Goal: Information Seeking & Learning: Learn about a topic

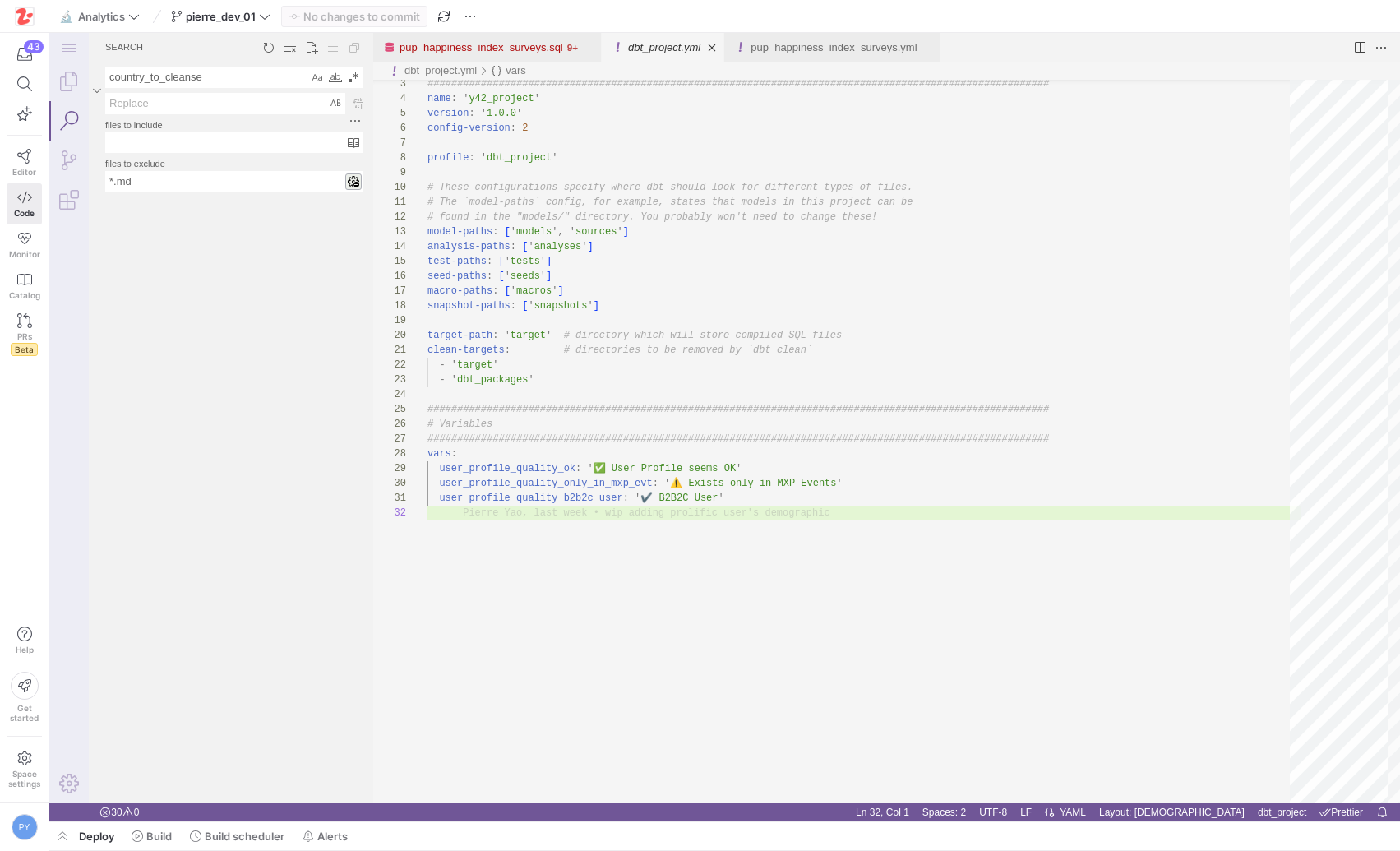
scroll to position [15, 0]
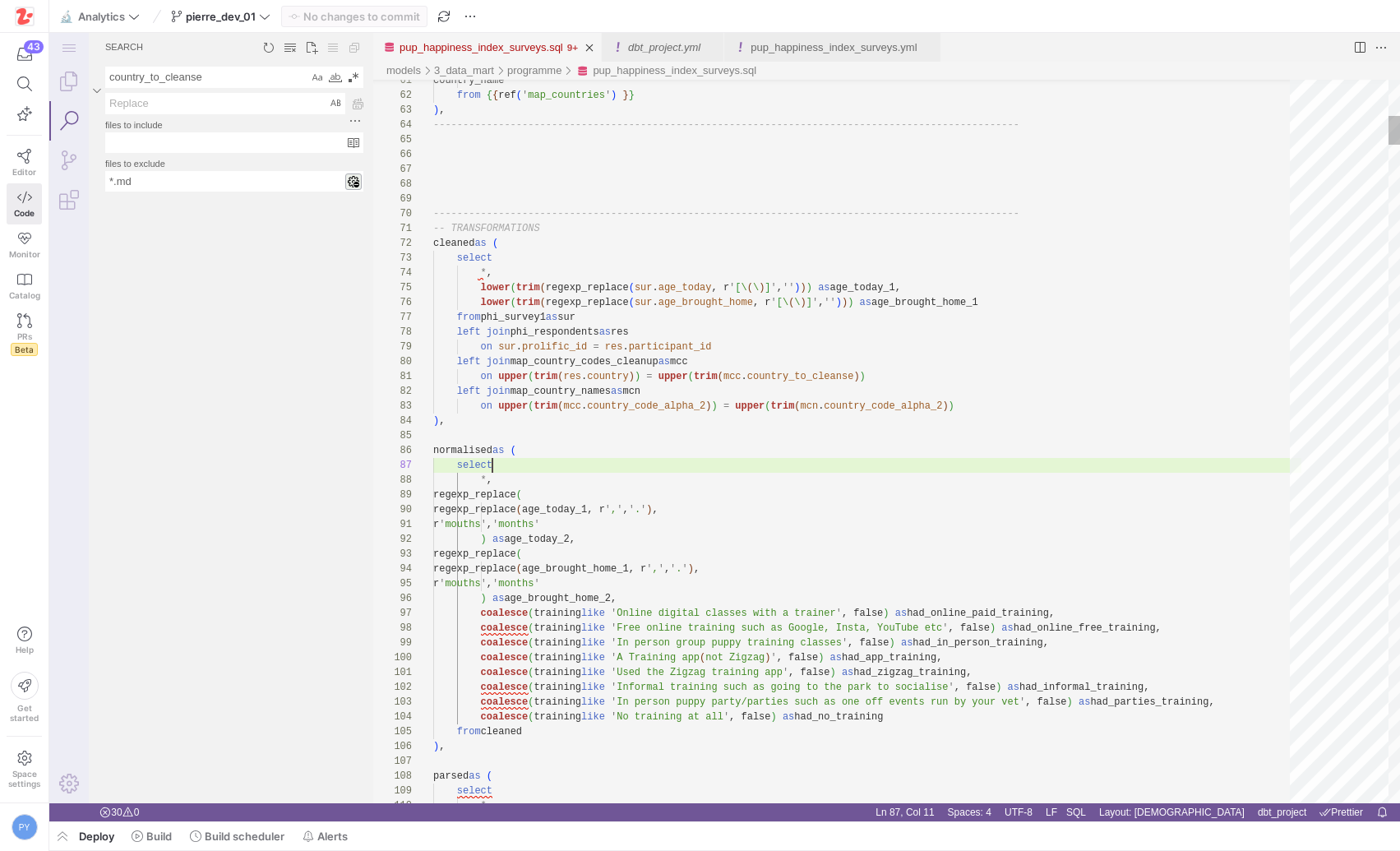
click at [508, 41] on link "pup_happiness_index_surveys.sql" at bounding box center [481, 47] width 163 height 13
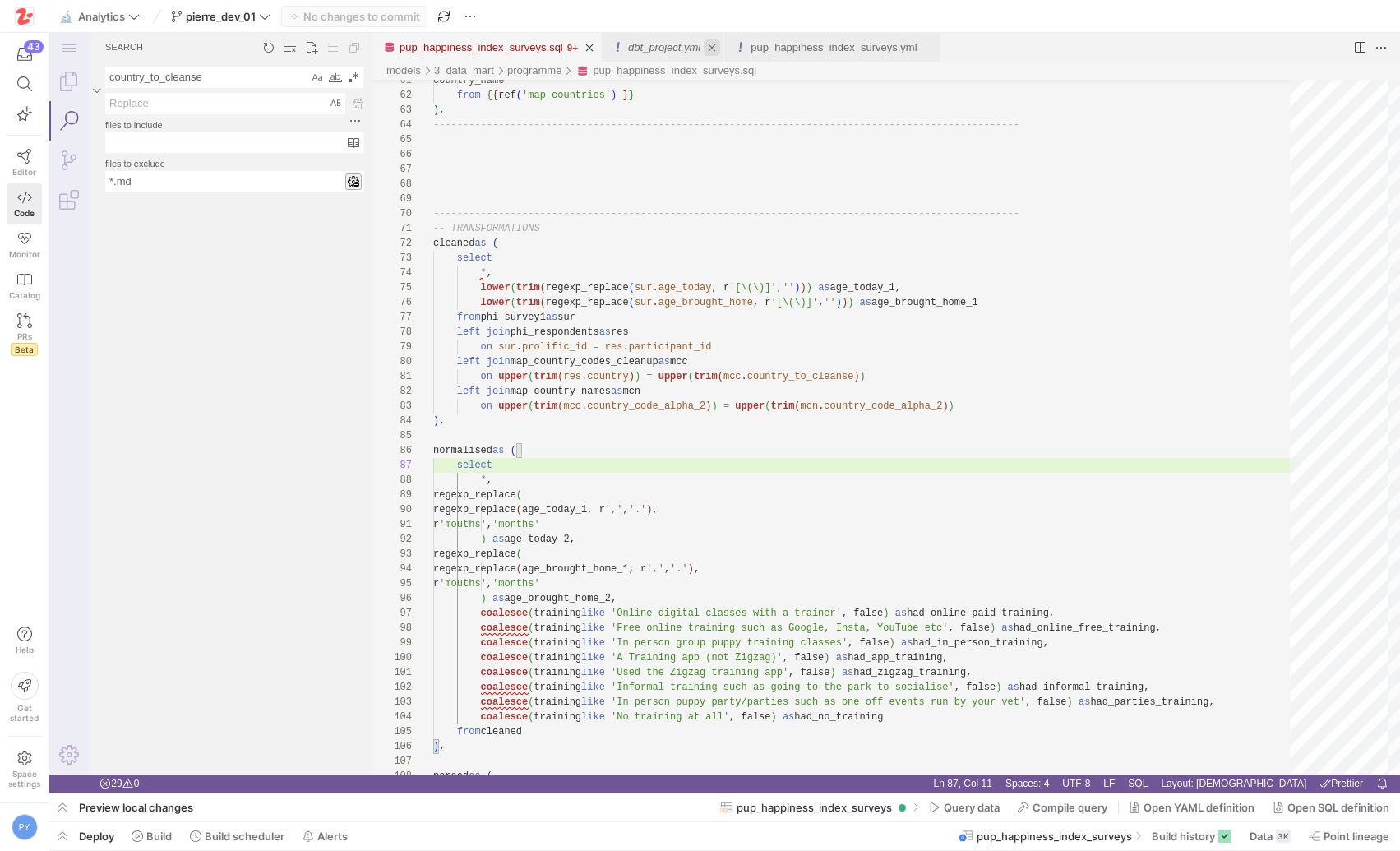
click at [720, 46] on link "Close (⌘W)" at bounding box center [712, 47] width 16 height 16
click at [714, 50] on link "pup_happiness_index_surveys.yml" at bounding box center [711, 47] width 166 height 13
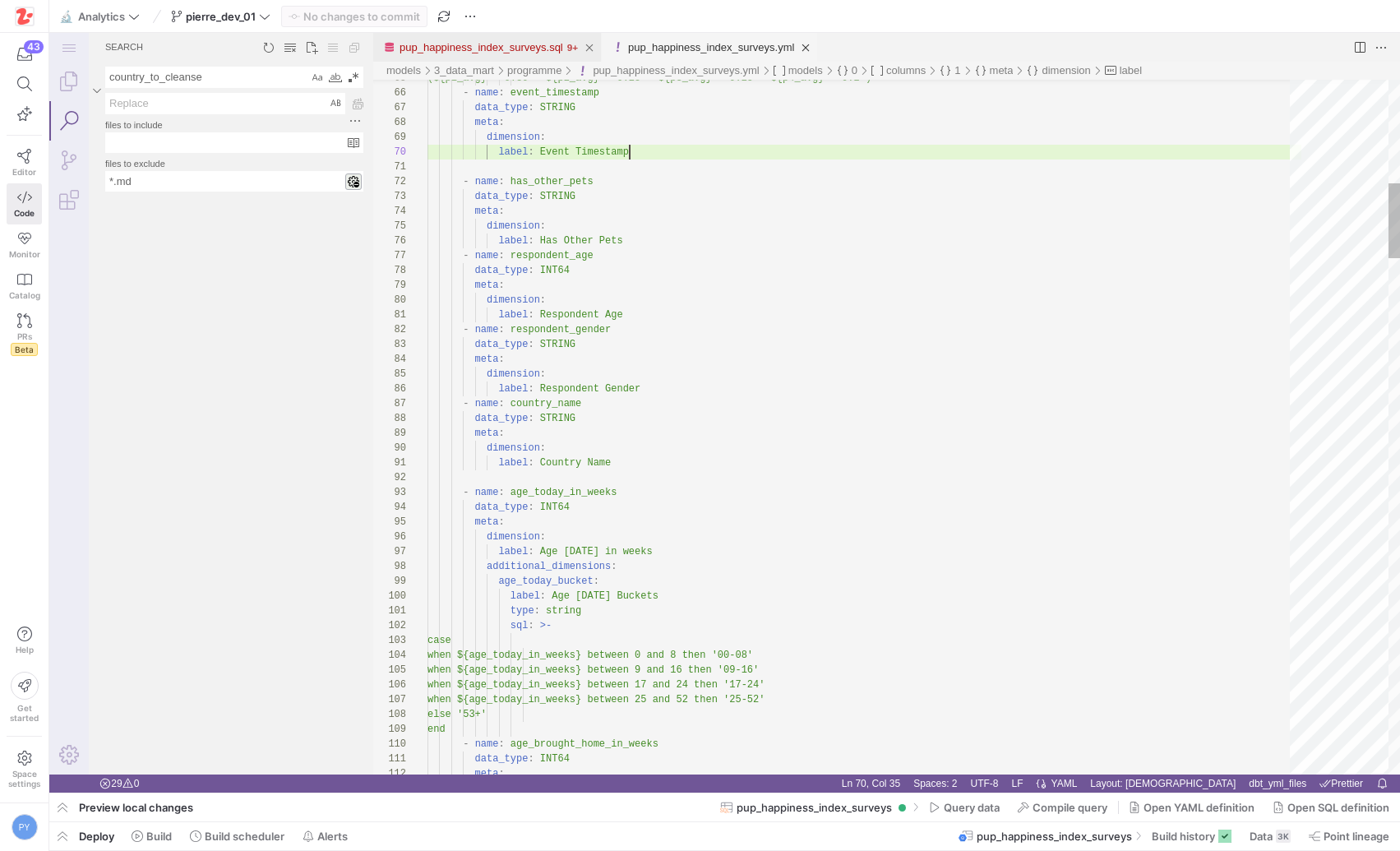
scroll to position [133, 202]
click at [531, 45] on link "pup_happiness_index_surveys.sql" at bounding box center [481, 47] width 163 height 13
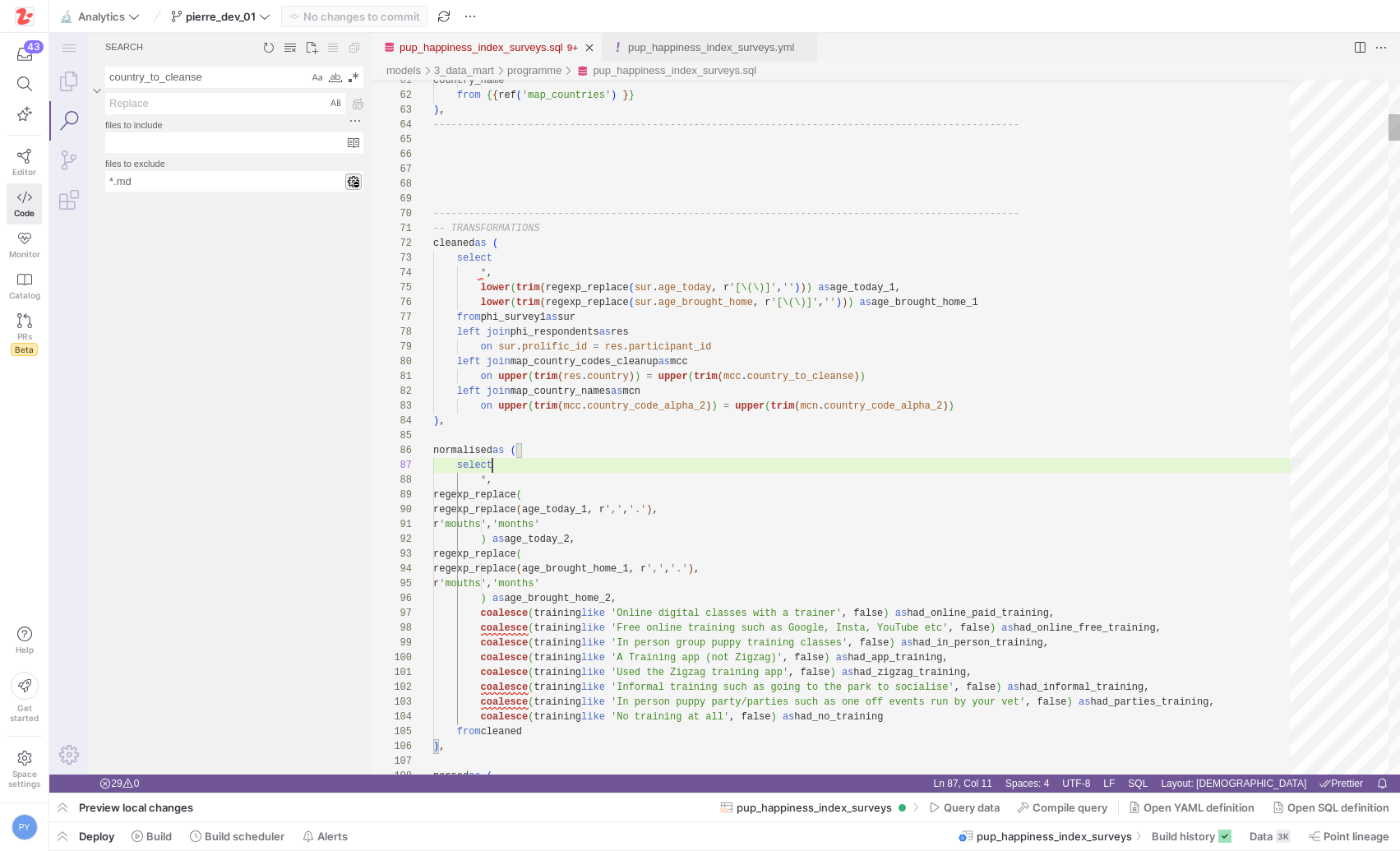
scroll to position [88, 59]
